Goal: Transaction & Acquisition: Purchase product/service

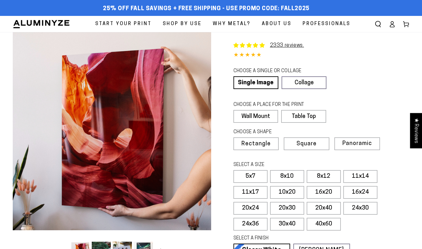
select select "**********"
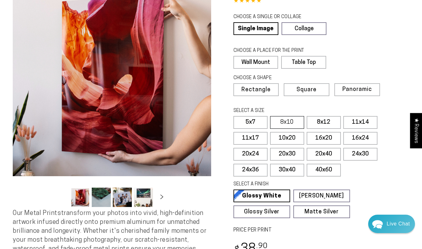
scroll to position [55, 0]
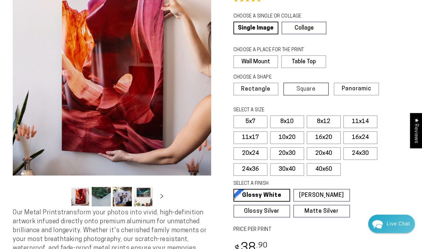
click at [313, 92] on label "Square" at bounding box center [305, 89] width 45 height 13
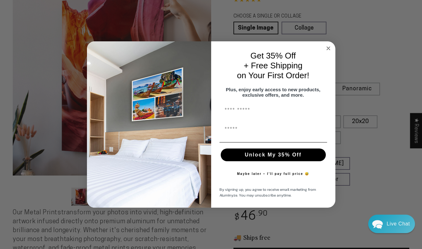
click at [329, 45] on circle "Close dialog" at bounding box center [328, 48] width 7 height 7
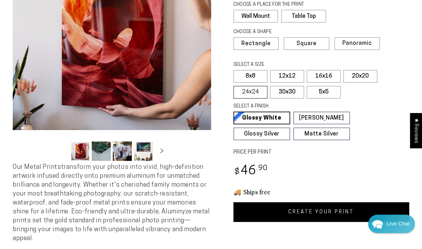
scroll to position [104, 0]
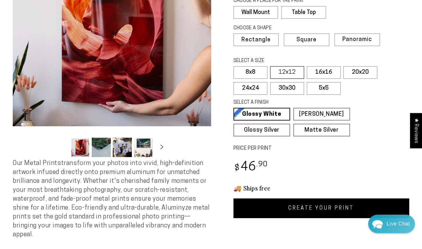
click at [288, 74] on label "12x12" at bounding box center [287, 72] width 34 height 13
click at [321, 71] on label "16x16" at bounding box center [324, 72] width 34 height 13
click at [355, 72] on label "20x20" at bounding box center [360, 72] width 34 height 13
click at [262, 91] on label "24x24" at bounding box center [250, 88] width 34 height 13
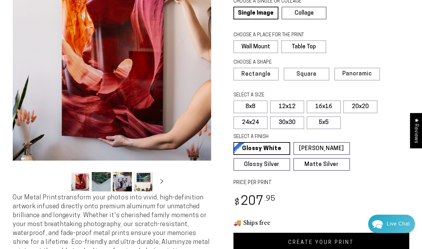
scroll to position [87, 0]
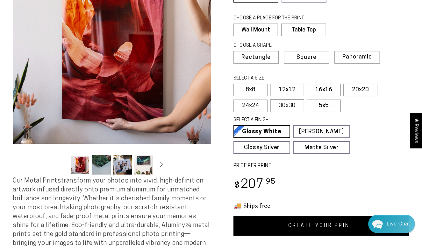
click at [287, 102] on label "30x30" at bounding box center [287, 106] width 34 height 13
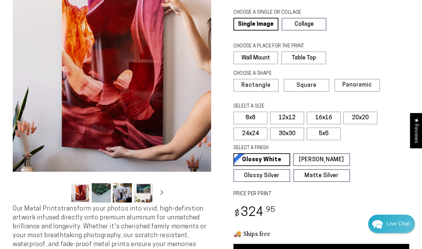
scroll to position [58, 0]
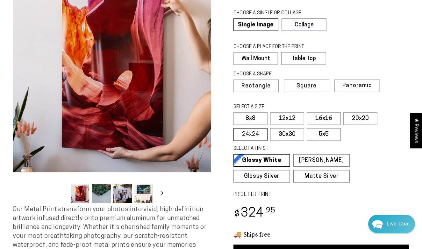
click at [254, 132] on label "24x24" at bounding box center [250, 134] width 34 height 13
click at [364, 115] on label "20x20" at bounding box center [360, 118] width 34 height 13
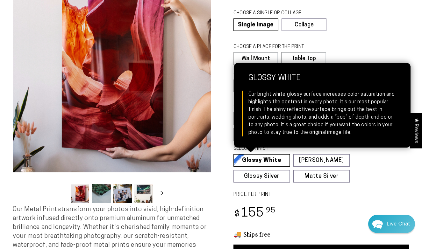
click at [277, 157] on link "Glossy White Glossy White Our bright white glossy surface increases color satur…" at bounding box center [261, 160] width 57 height 13
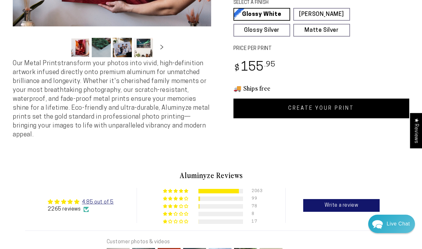
scroll to position [206, 0]
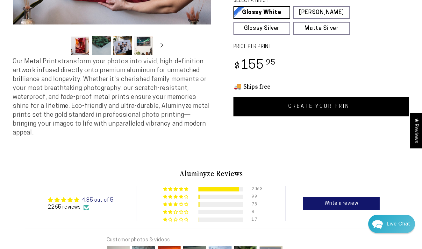
click at [343, 111] on link "CREATE YOUR PRINT" at bounding box center [321, 107] width 176 height 20
